Goal: Transaction & Acquisition: Purchase product/service

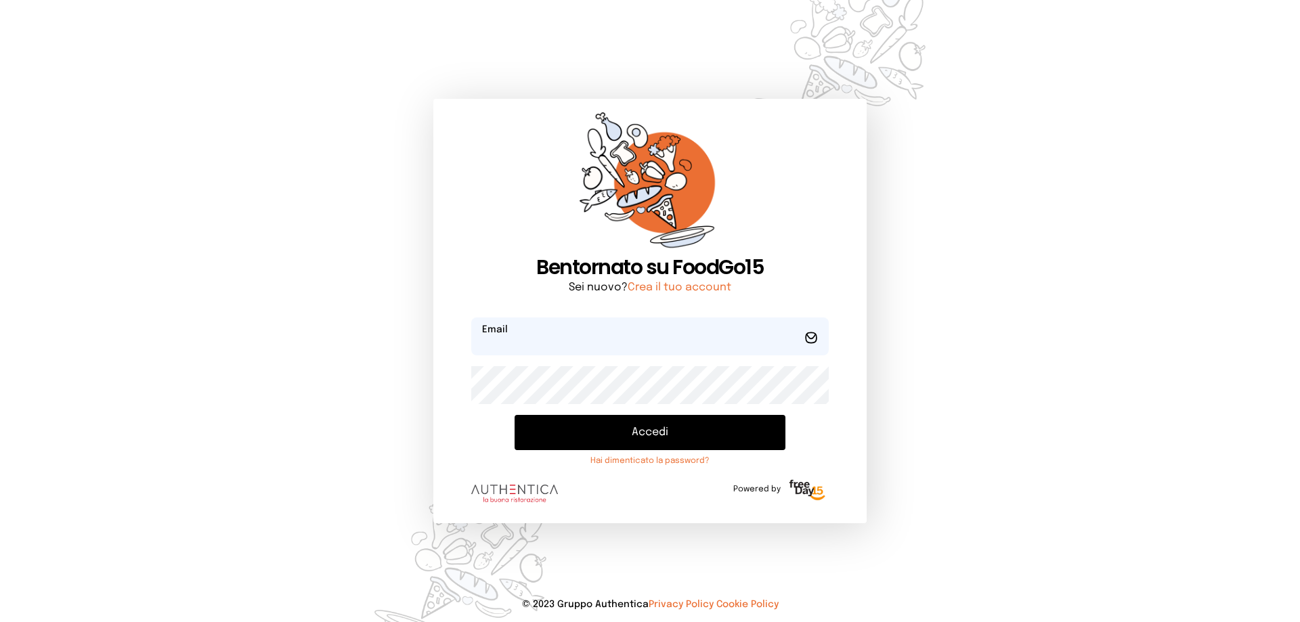
type input "**********"
click at [621, 438] on button "Accedi" at bounding box center [650, 432] width 271 height 35
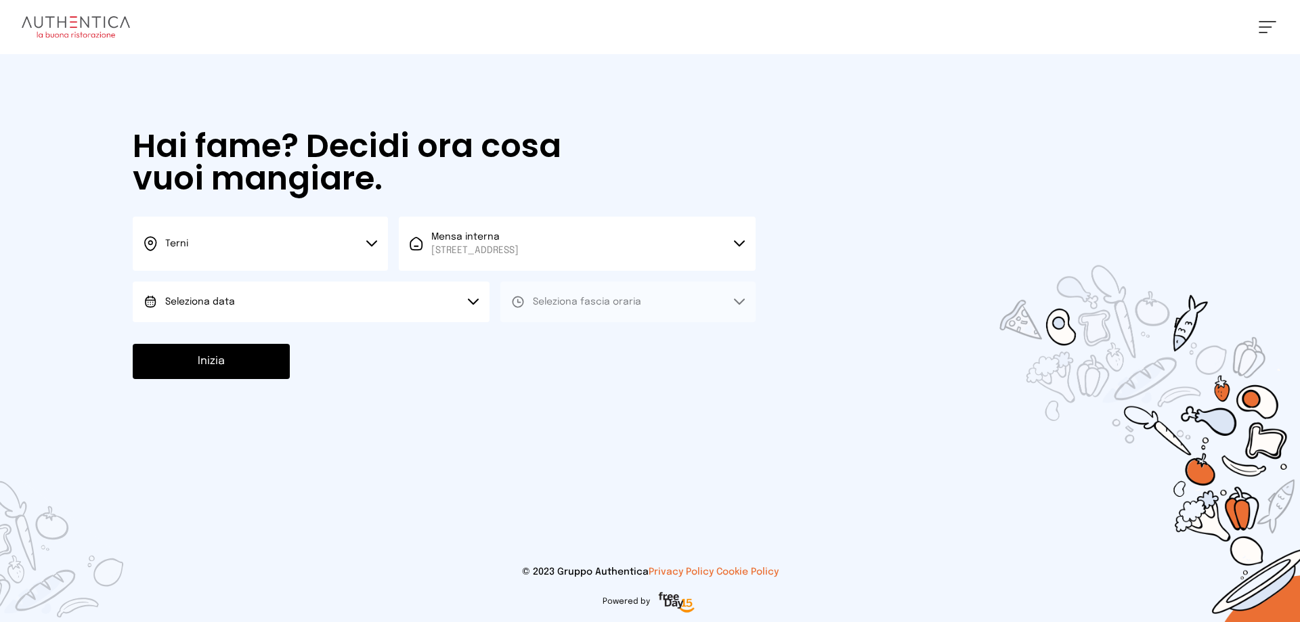
click at [304, 286] on button "Seleziona data" at bounding box center [311, 302] width 357 height 41
click at [263, 334] on li "[DATE], [DATE]" at bounding box center [311, 339] width 357 height 35
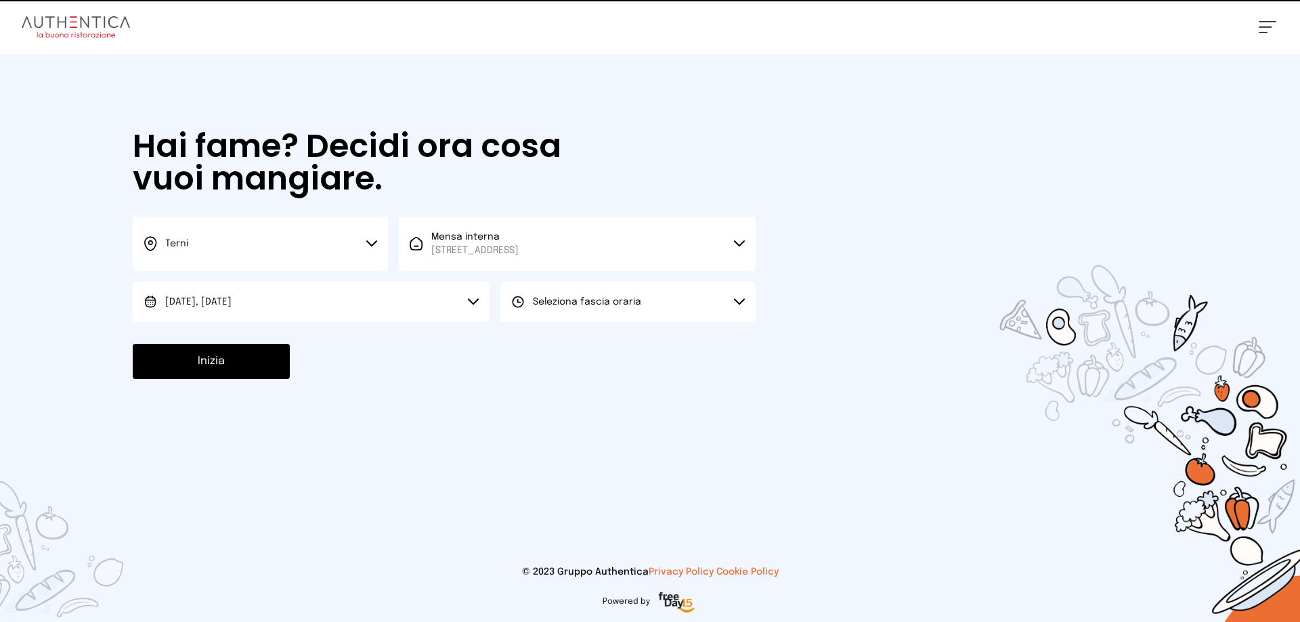
click at [599, 299] on span "Seleziona fascia oraria" at bounding box center [587, 301] width 108 height 9
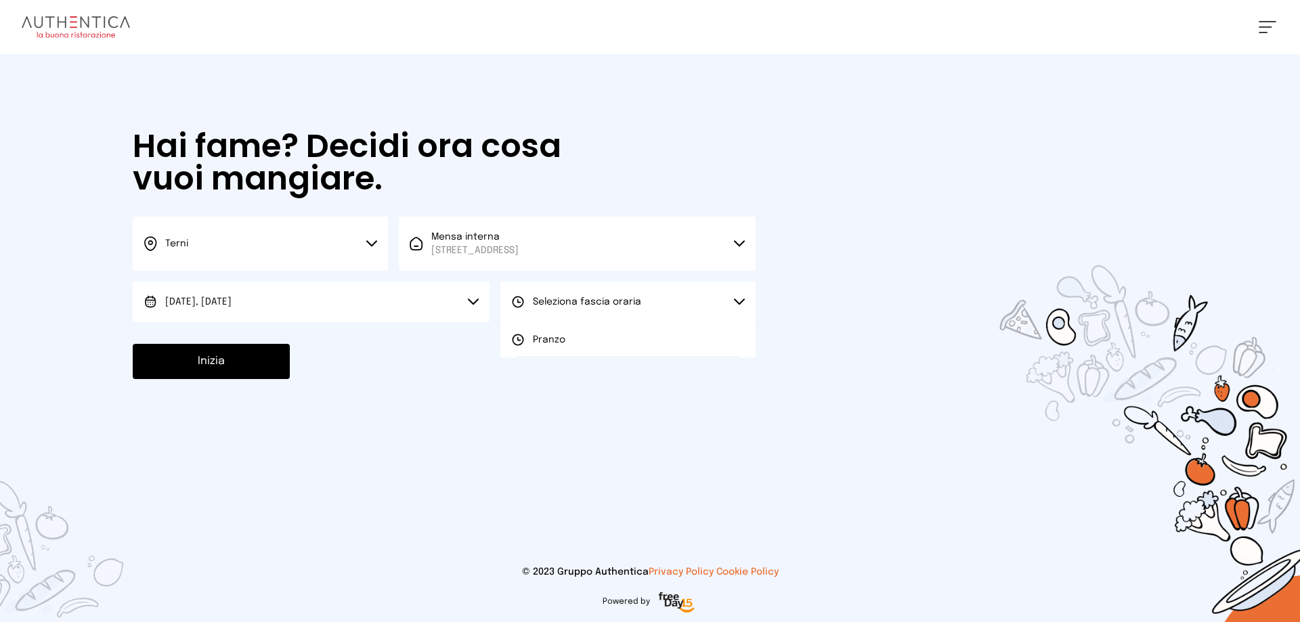
click at [582, 336] on li "Pranzo" at bounding box center [627, 339] width 255 height 35
click at [246, 366] on button "Inizia" at bounding box center [211, 361] width 157 height 35
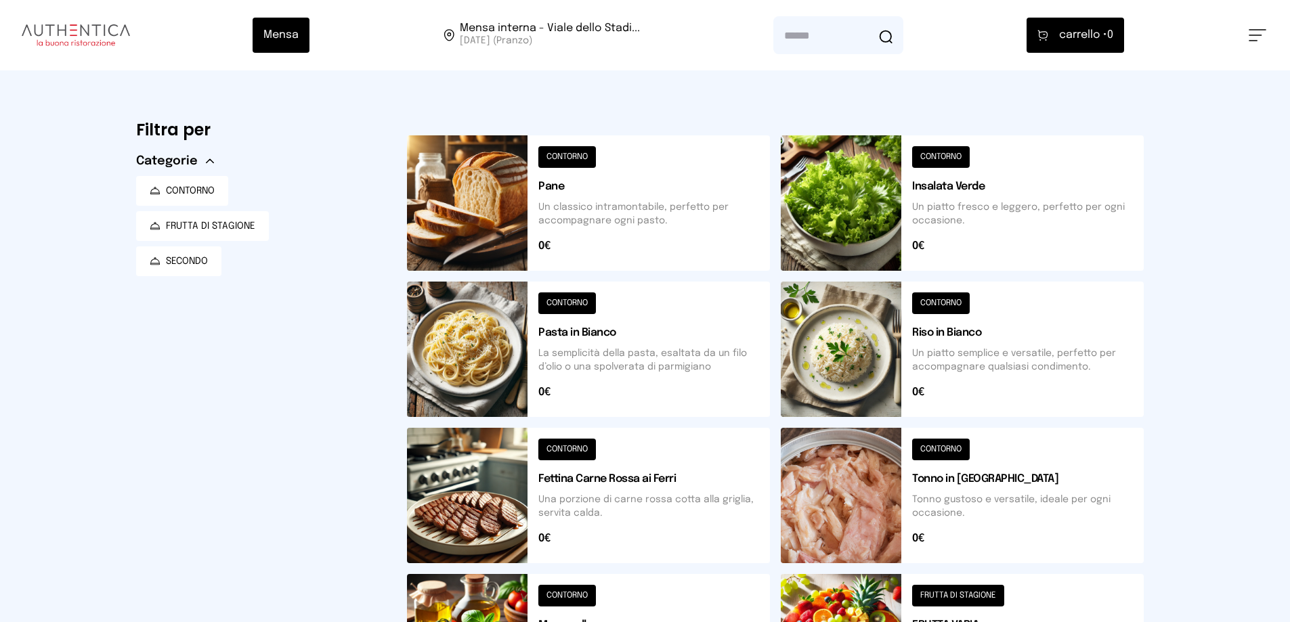
scroll to position [68, 0]
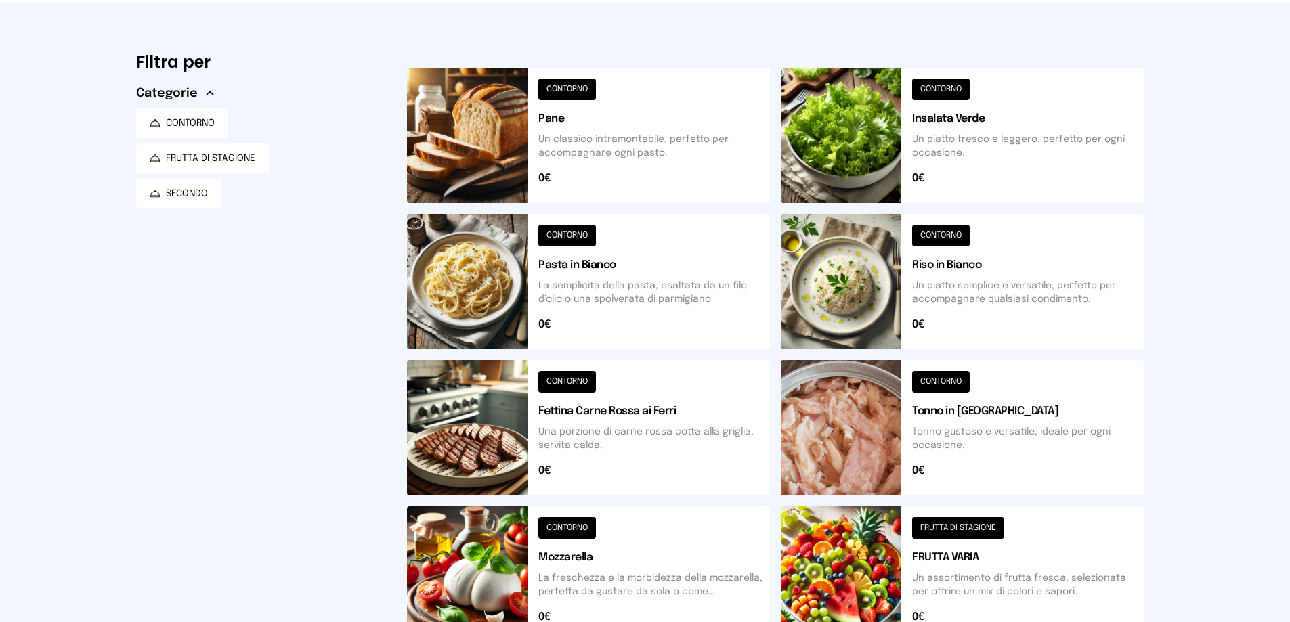
click at [561, 89] on button at bounding box center [588, 135] width 363 height 135
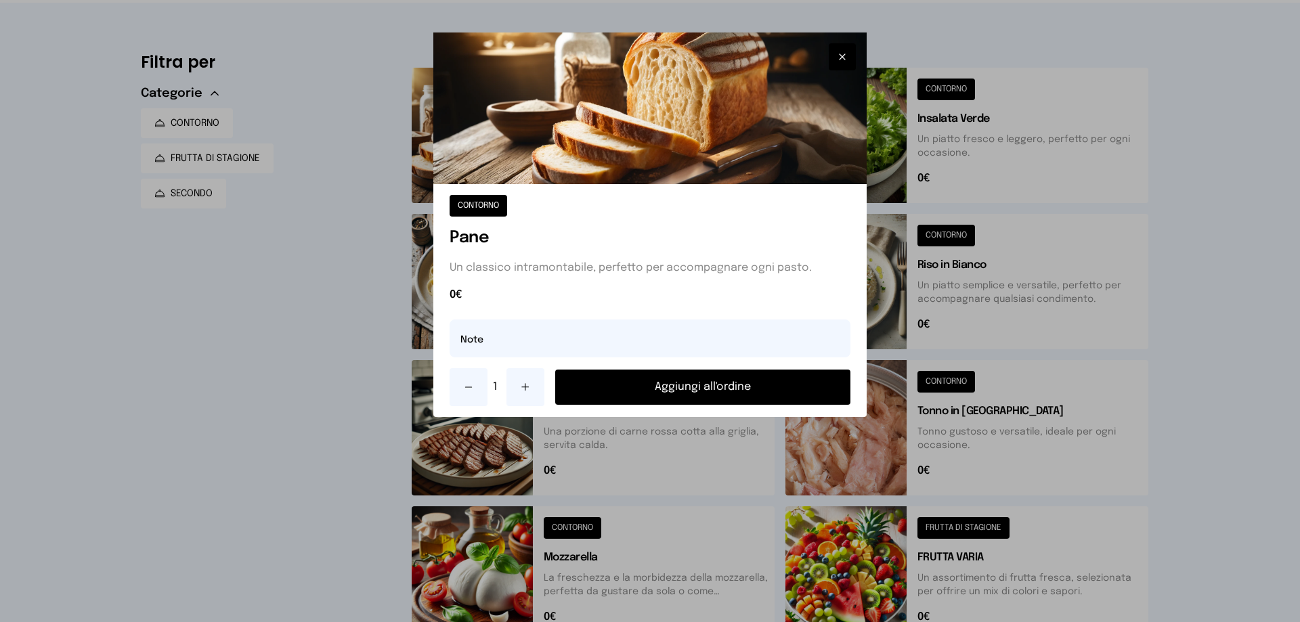
click at [656, 395] on button "Aggiungi all'ordine" at bounding box center [702, 387] width 295 height 35
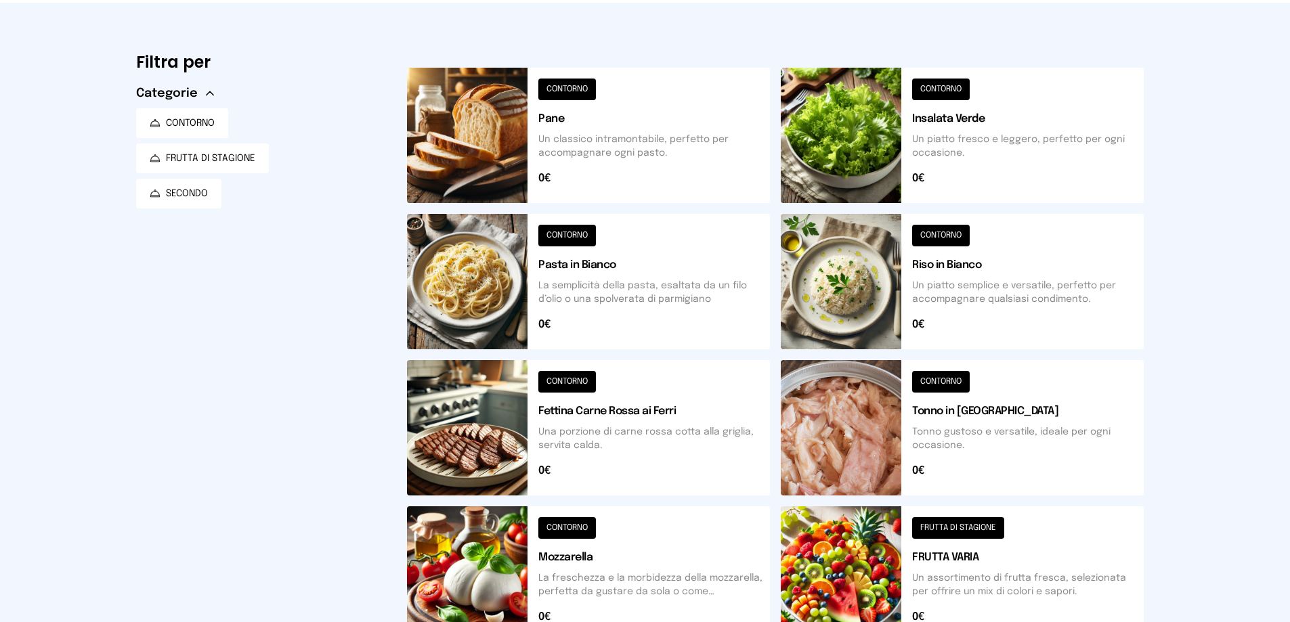
click at [574, 383] on button at bounding box center [588, 427] width 363 height 135
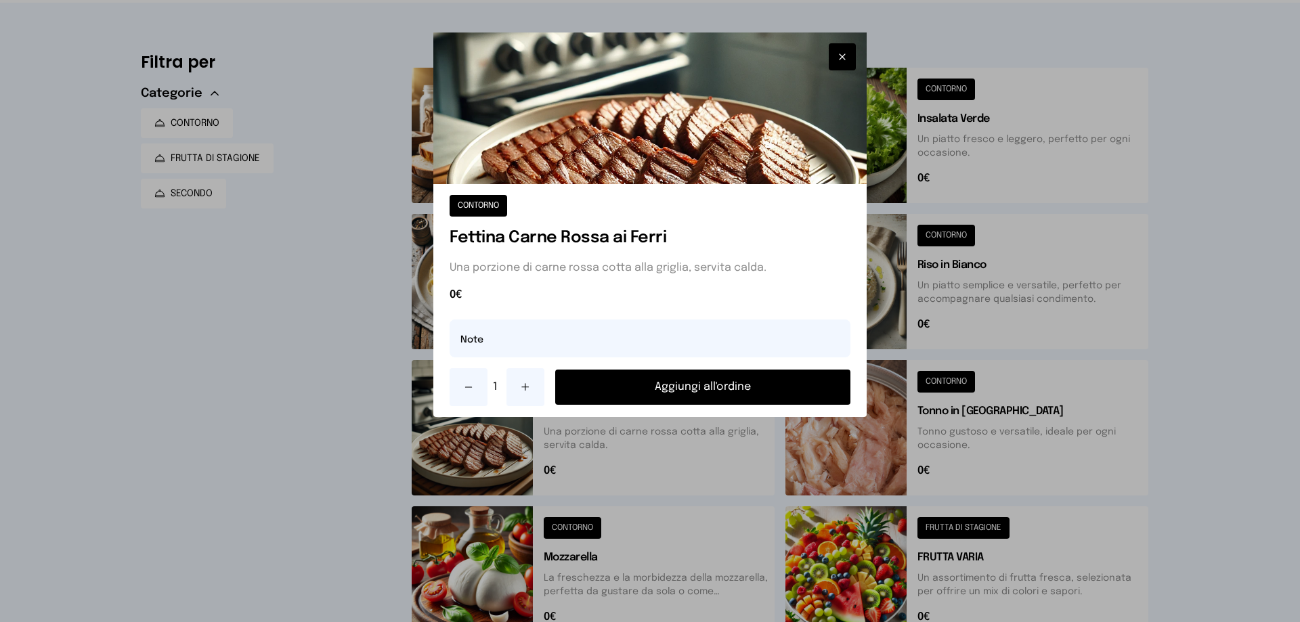
click at [631, 387] on button "Aggiungi all'ordine" at bounding box center [702, 387] width 295 height 35
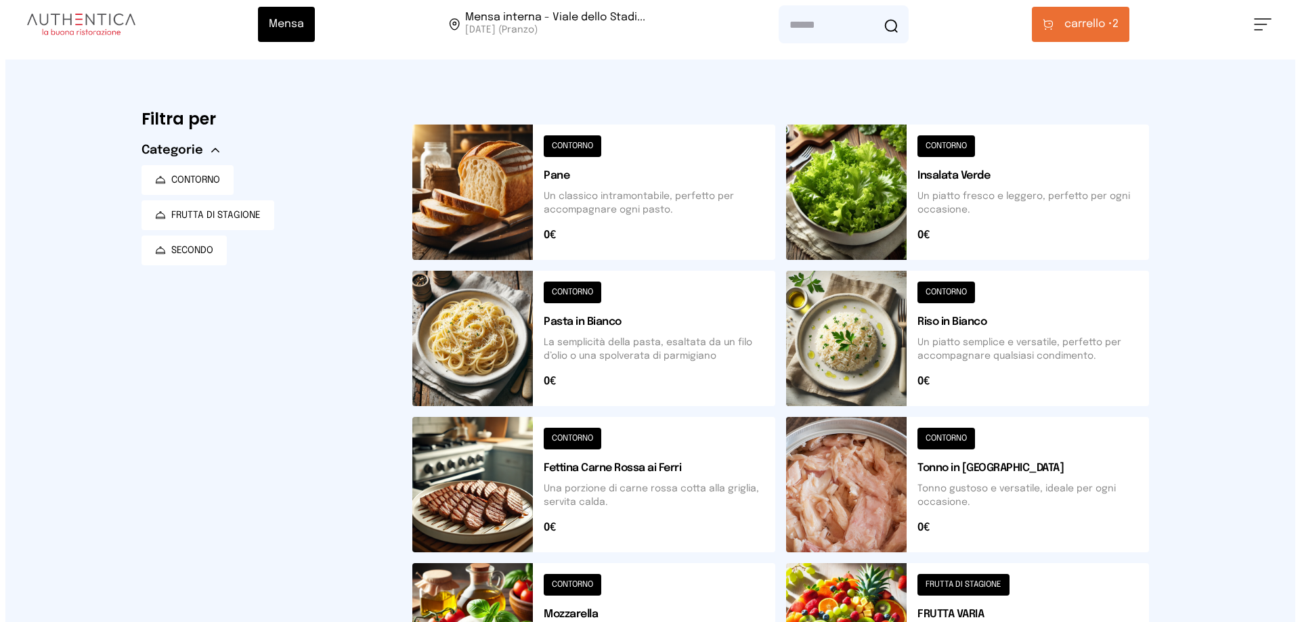
scroll to position [0, 0]
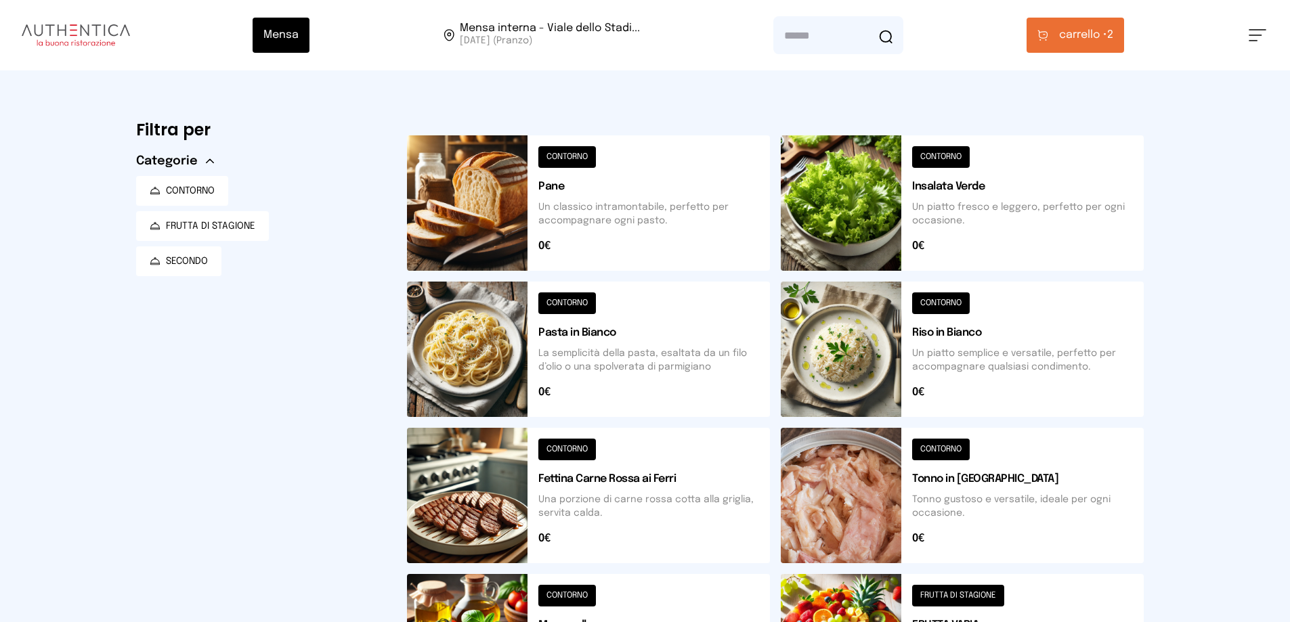
click at [935, 158] on button at bounding box center [962, 202] width 363 height 135
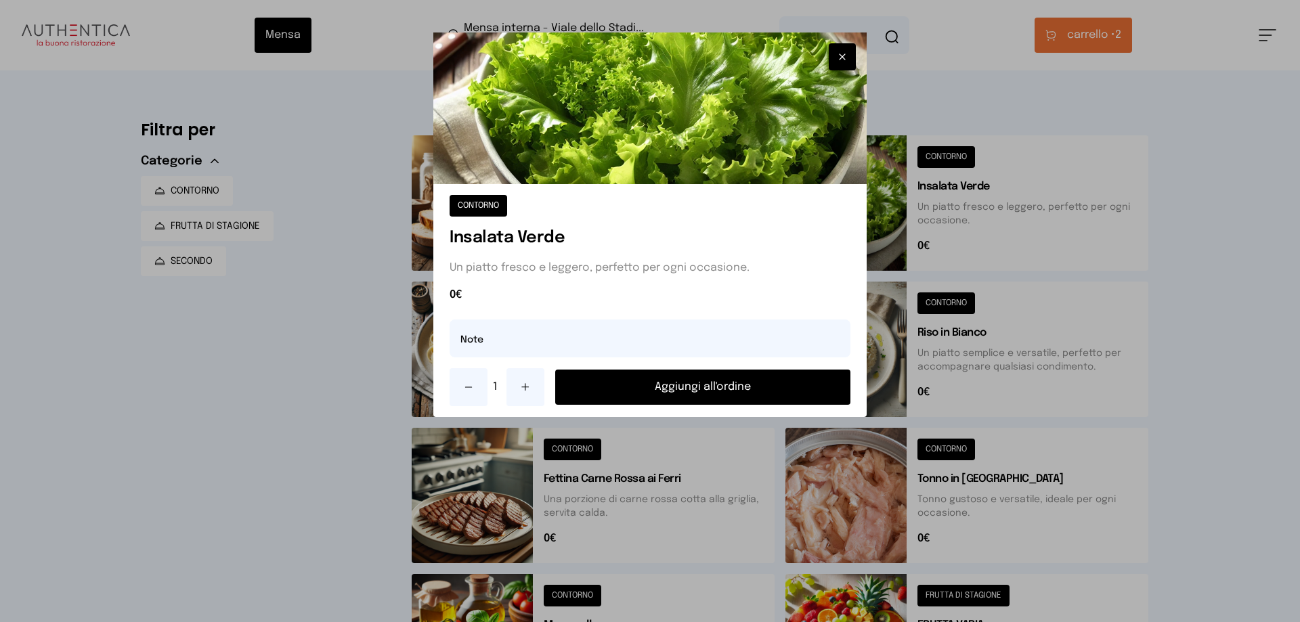
click at [647, 384] on button "Aggiungi all'ordine" at bounding box center [702, 387] width 295 height 35
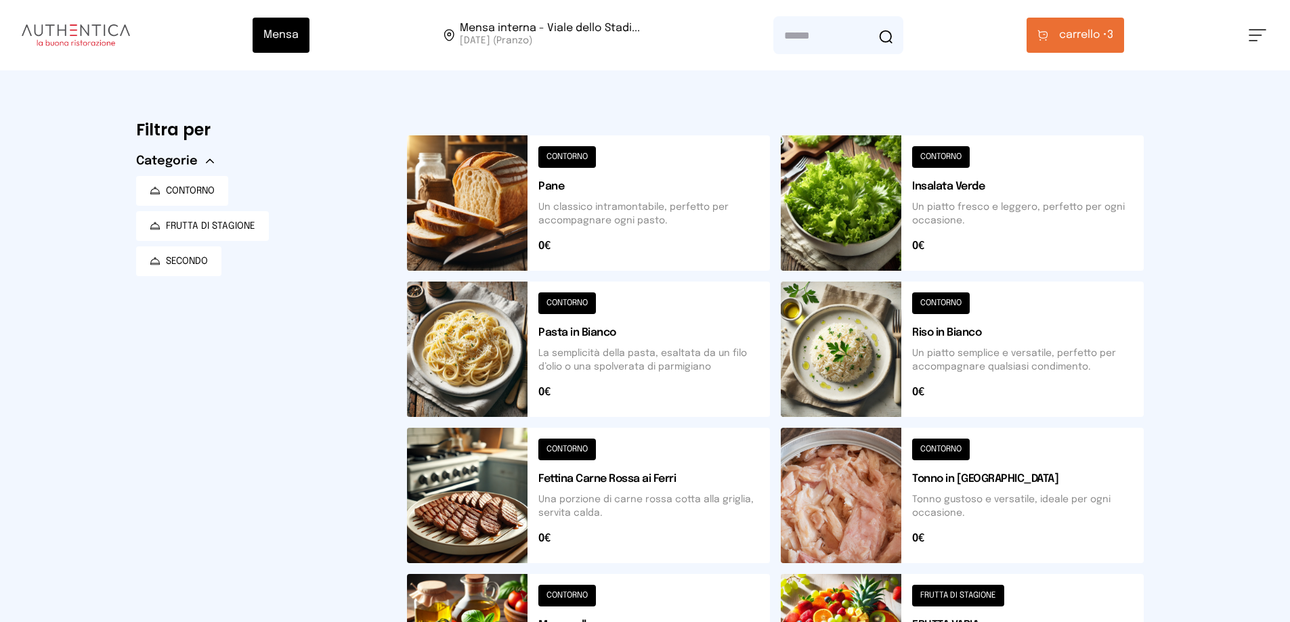
click at [1095, 47] on button "carrello • 3" at bounding box center [1074, 35] width 97 height 35
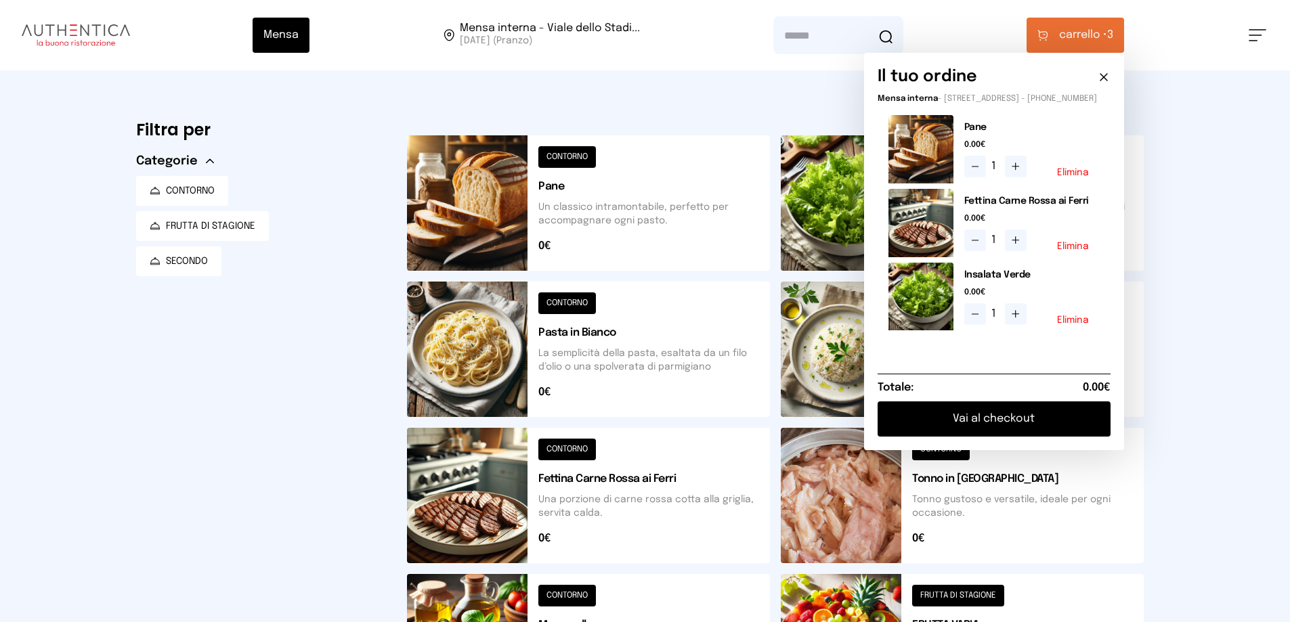
click at [995, 433] on button "Vai al checkout" at bounding box center [993, 418] width 233 height 35
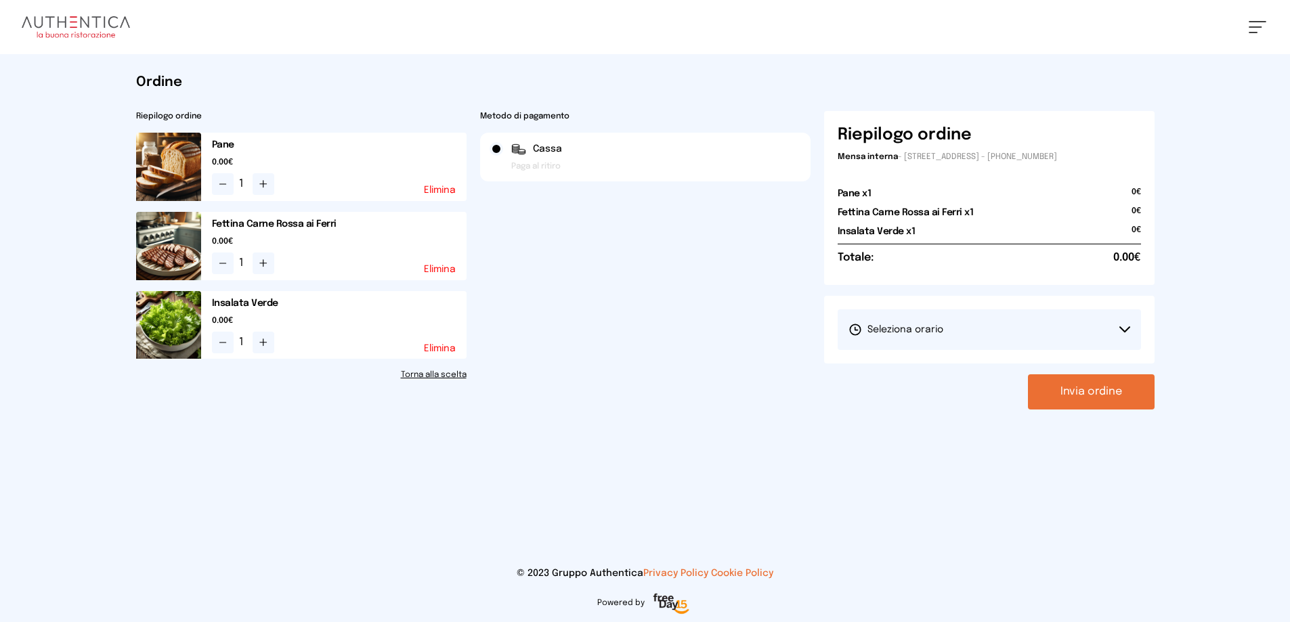
click at [1076, 395] on button "Invia ordine" at bounding box center [1091, 391] width 127 height 35
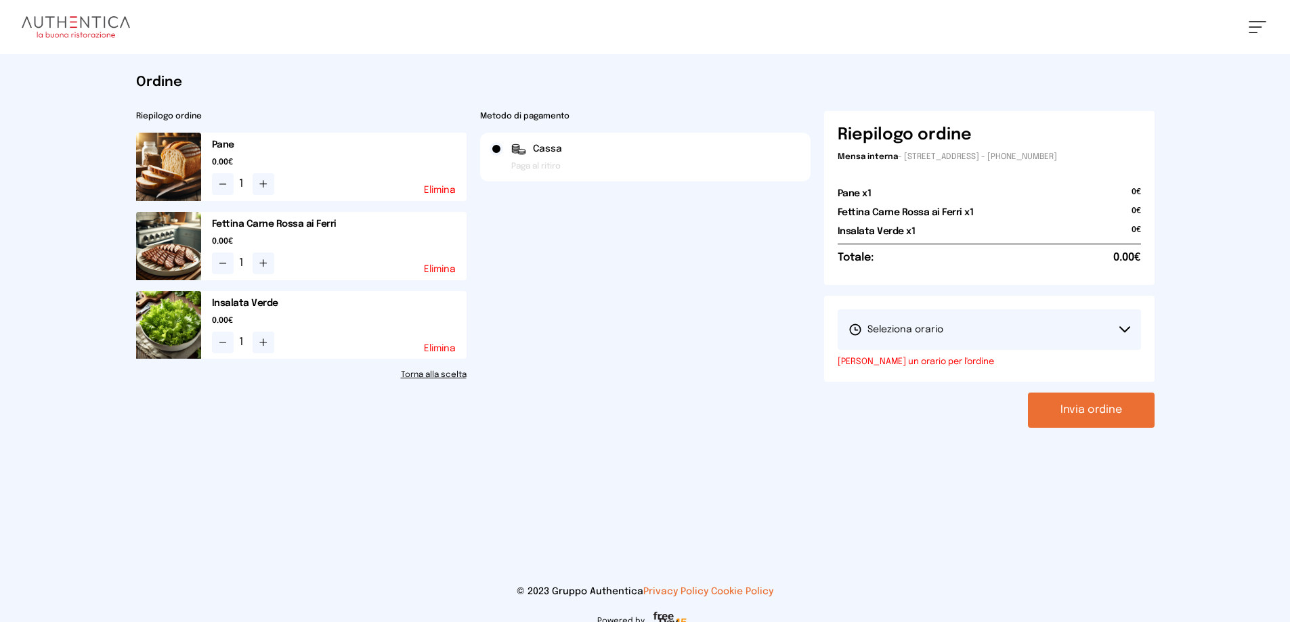
click at [1064, 339] on button "Seleziona orario" at bounding box center [988, 329] width 303 height 41
click at [990, 360] on li "1° Turno (13:00 - 15:00)" at bounding box center [988, 367] width 303 height 35
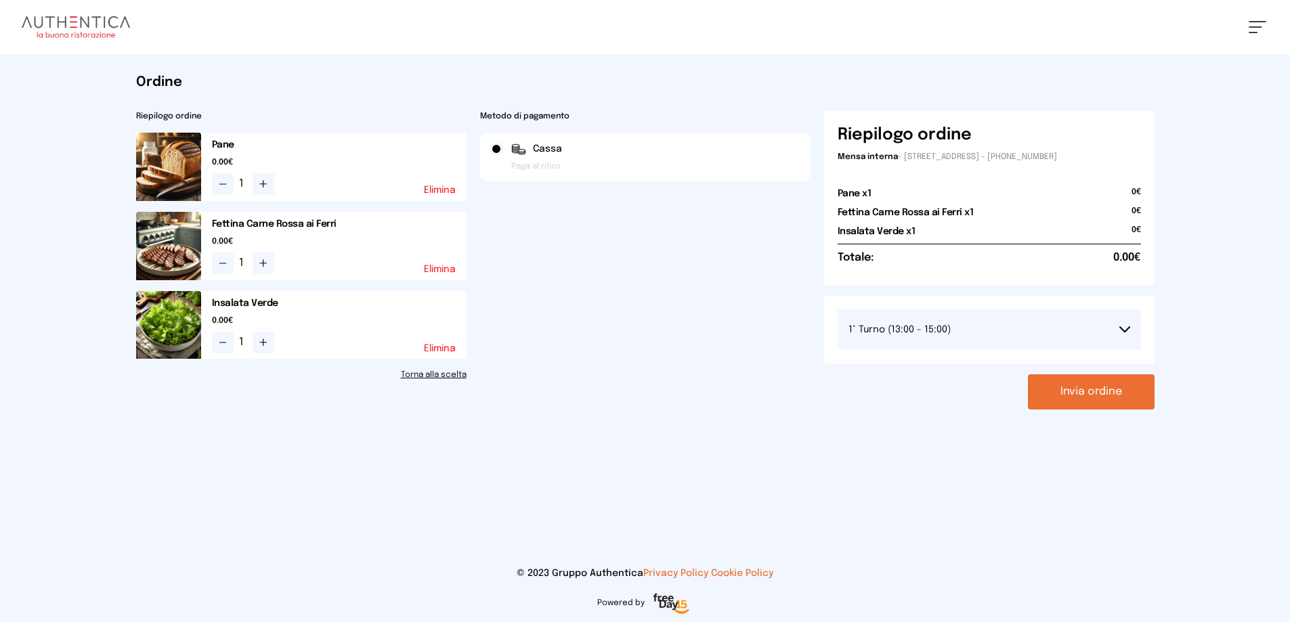
click at [1062, 389] on button "Invia ordine" at bounding box center [1091, 391] width 127 height 35
